Goal: Transaction & Acquisition: Book appointment/travel/reservation

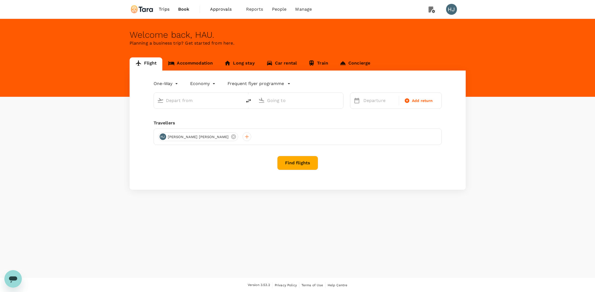
type input "roundtrip"
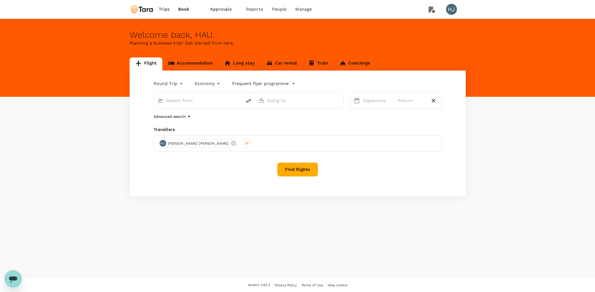
type input "Soekarno-Hatta Intl (CGK)"
type input "Singapore Changi (SIN)"
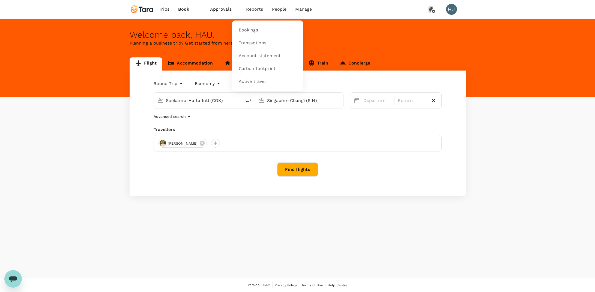
click at [251, 8] on span "Reports" at bounding box center [254, 9] width 17 height 7
click at [249, 31] on span "Bookings" at bounding box center [248, 30] width 19 height 6
